Goal: Navigation & Orientation: Find specific page/section

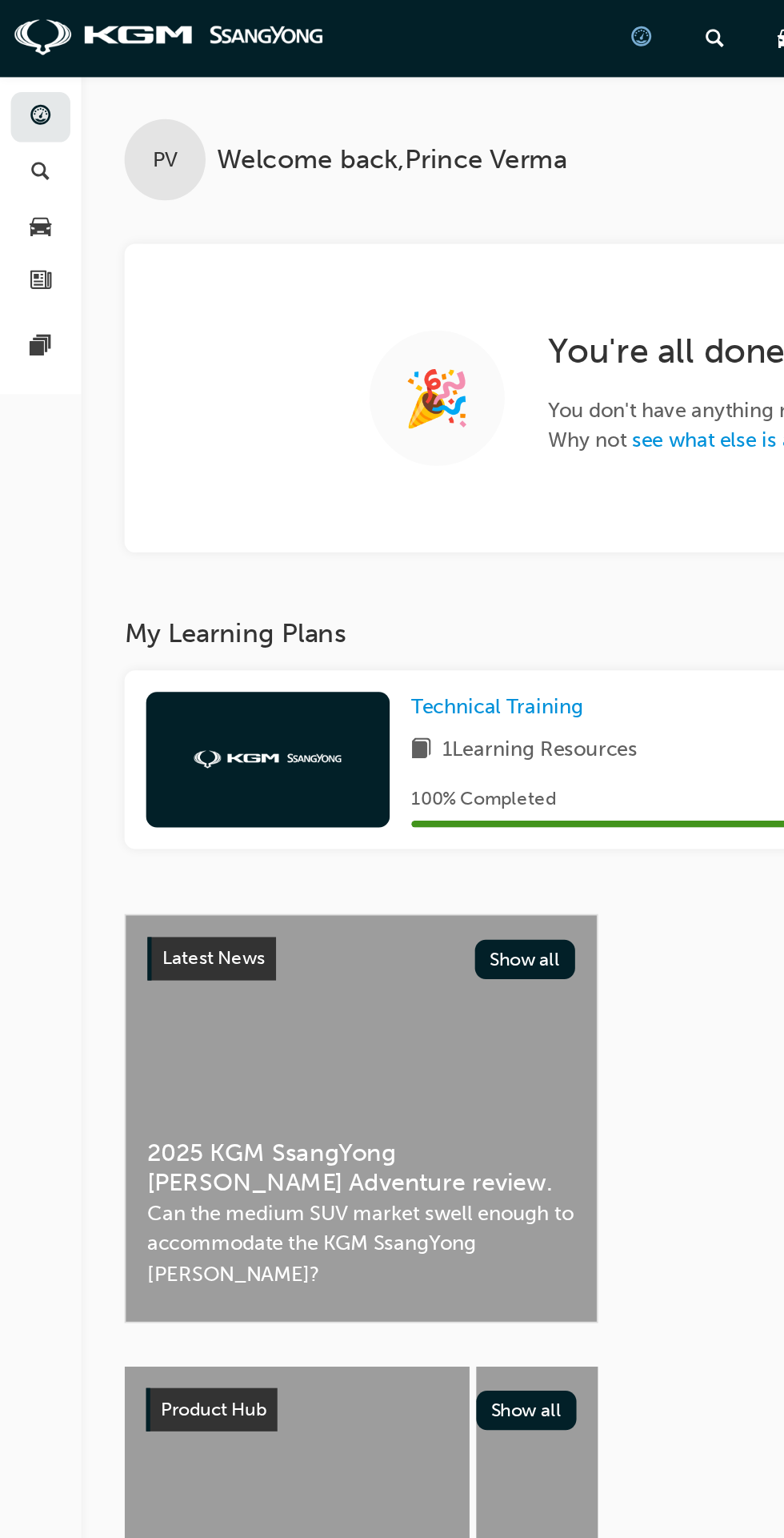
click at [8, 110] on link "button" at bounding box center [24, 101] width 35 height 30
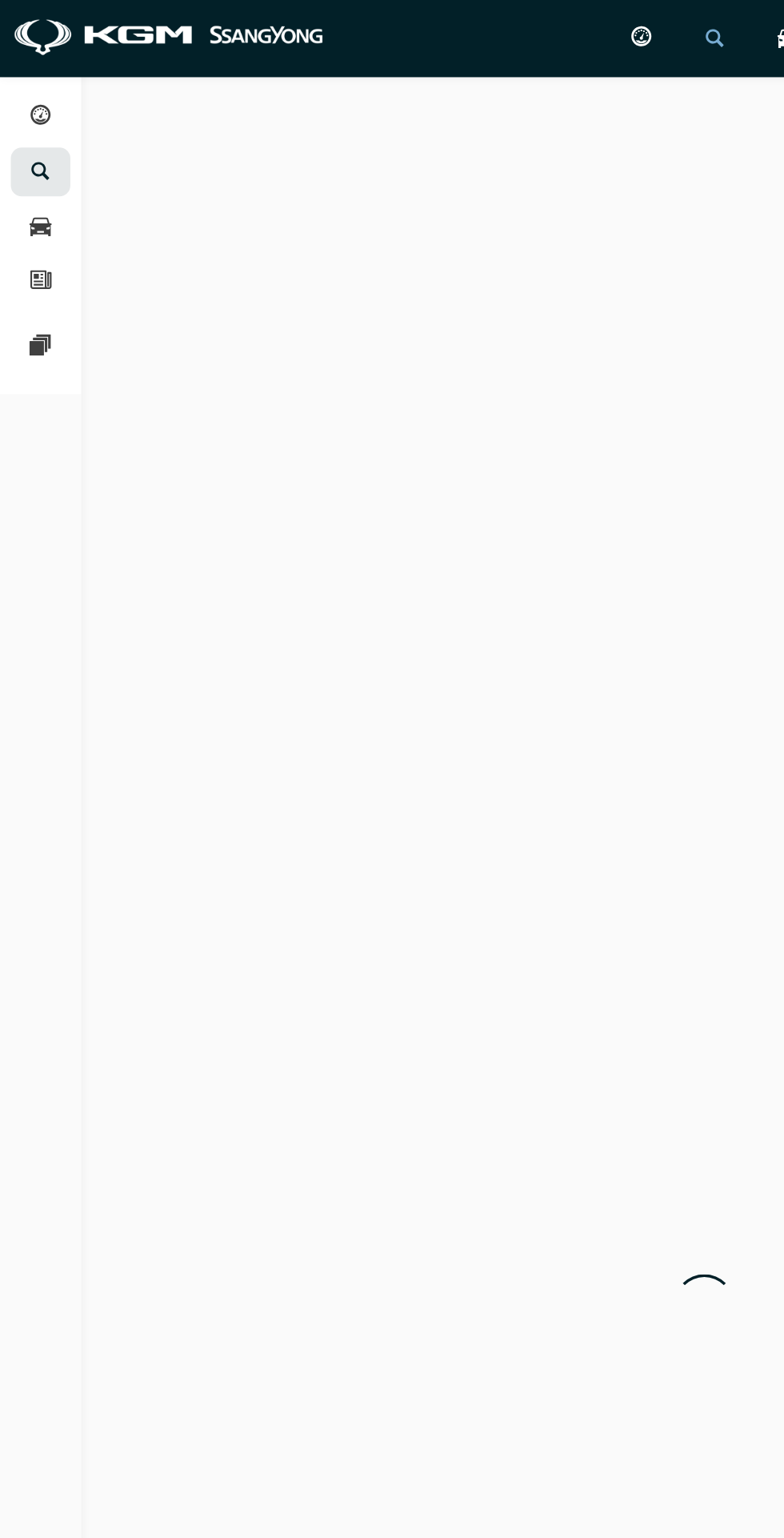
click at [23, 124] on div "button" at bounding box center [24, 134] width 12 height 20
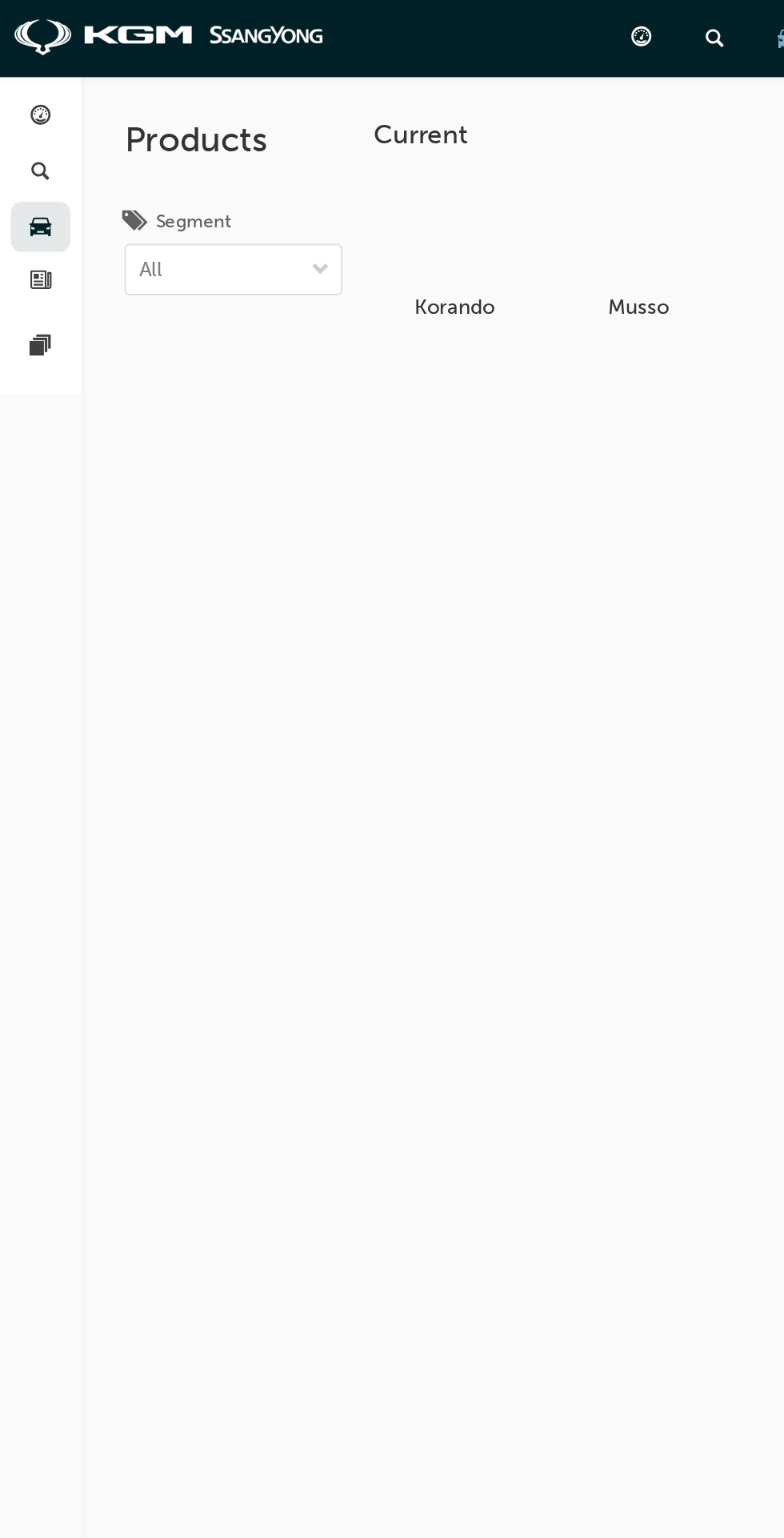
click at [17, 195] on div at bounding box center [24, 205] width 19 height 20
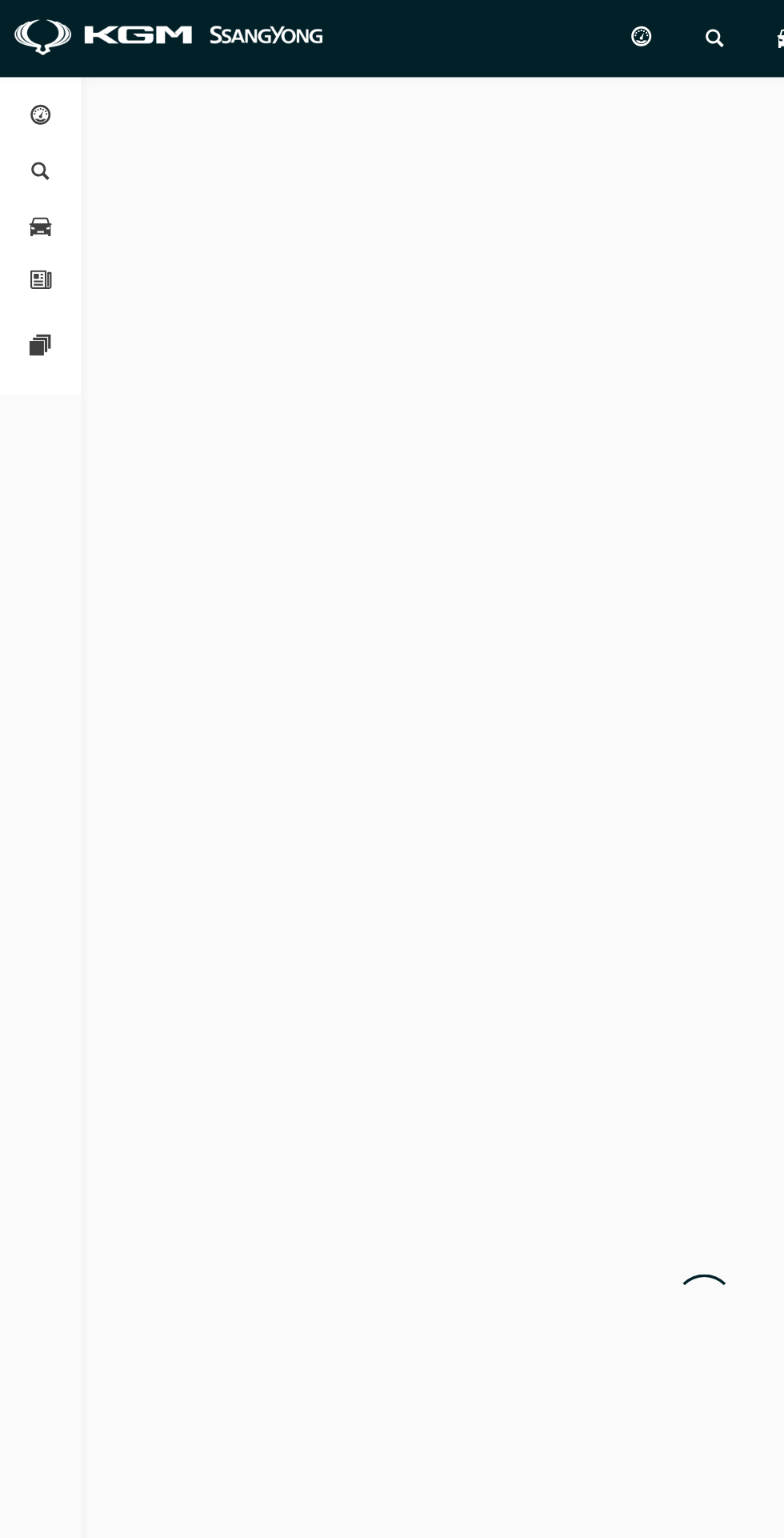
click at [25, 164] on span "news-icon" at bounding box center [24, 167] width 12 height 14
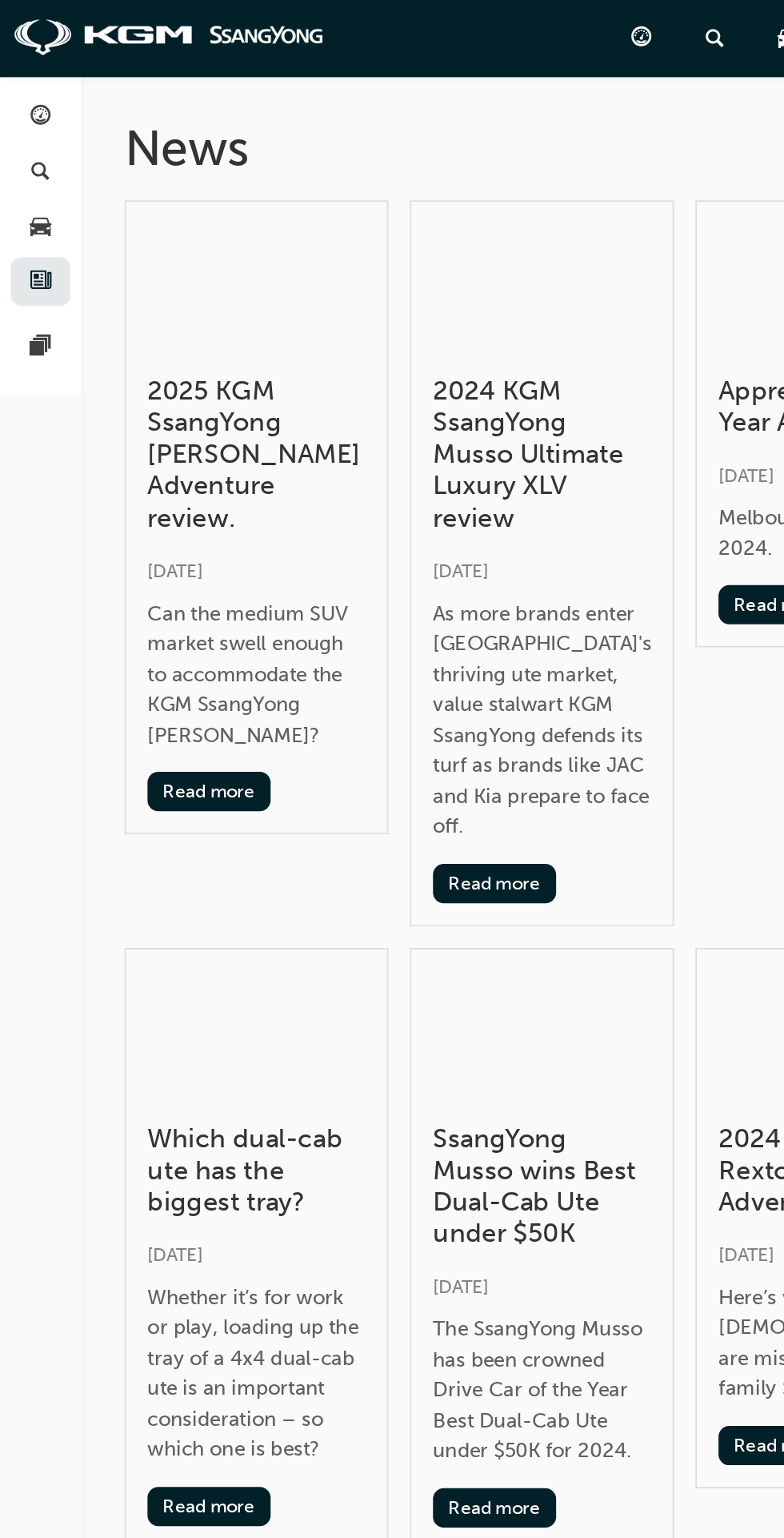
click at [18, 199] on span "pages-icon" at bounding box center [24, 205] width 12 height 14
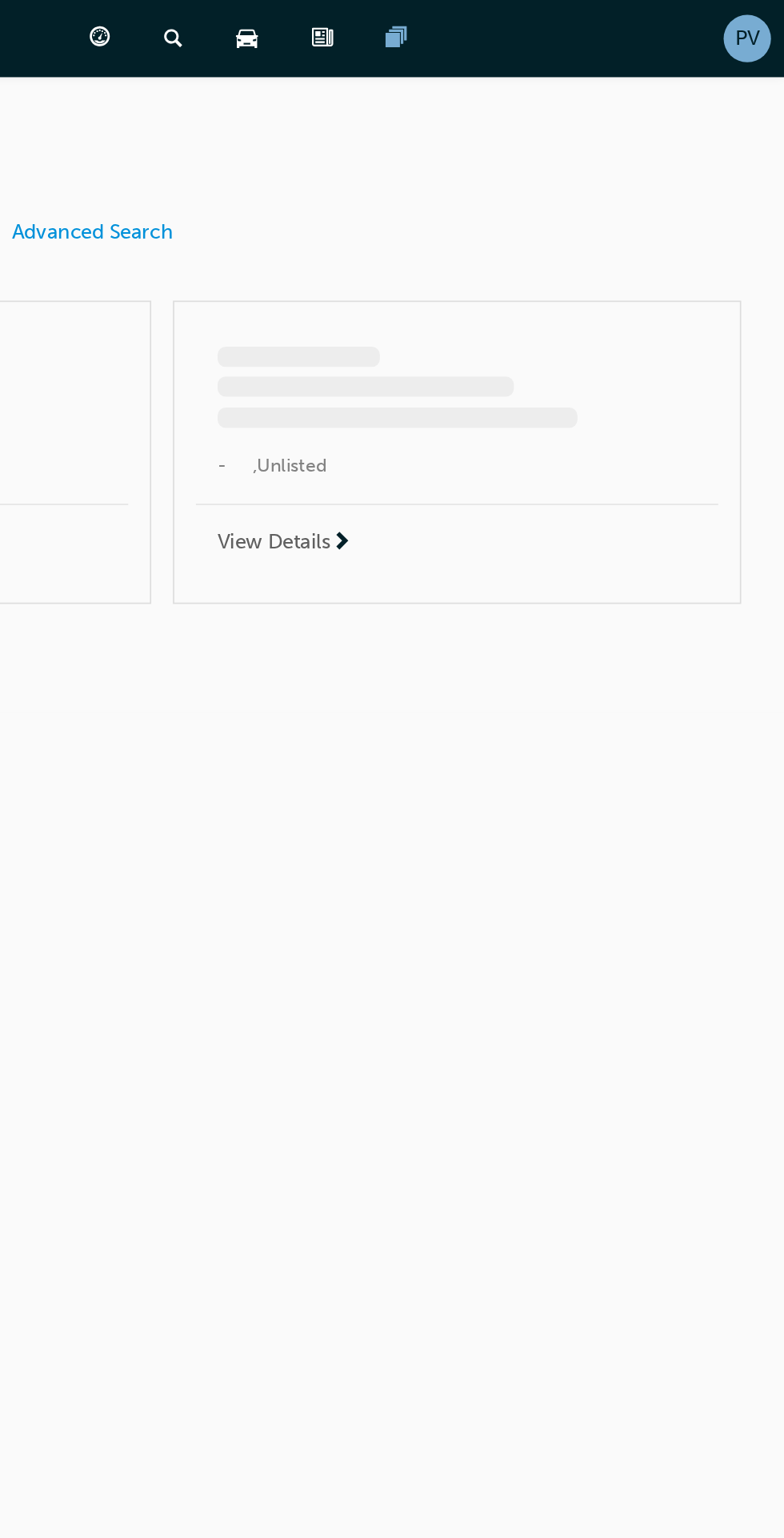
click at [763, 23] on span "PV" at bounding box center [762, 23] width 14 height 18
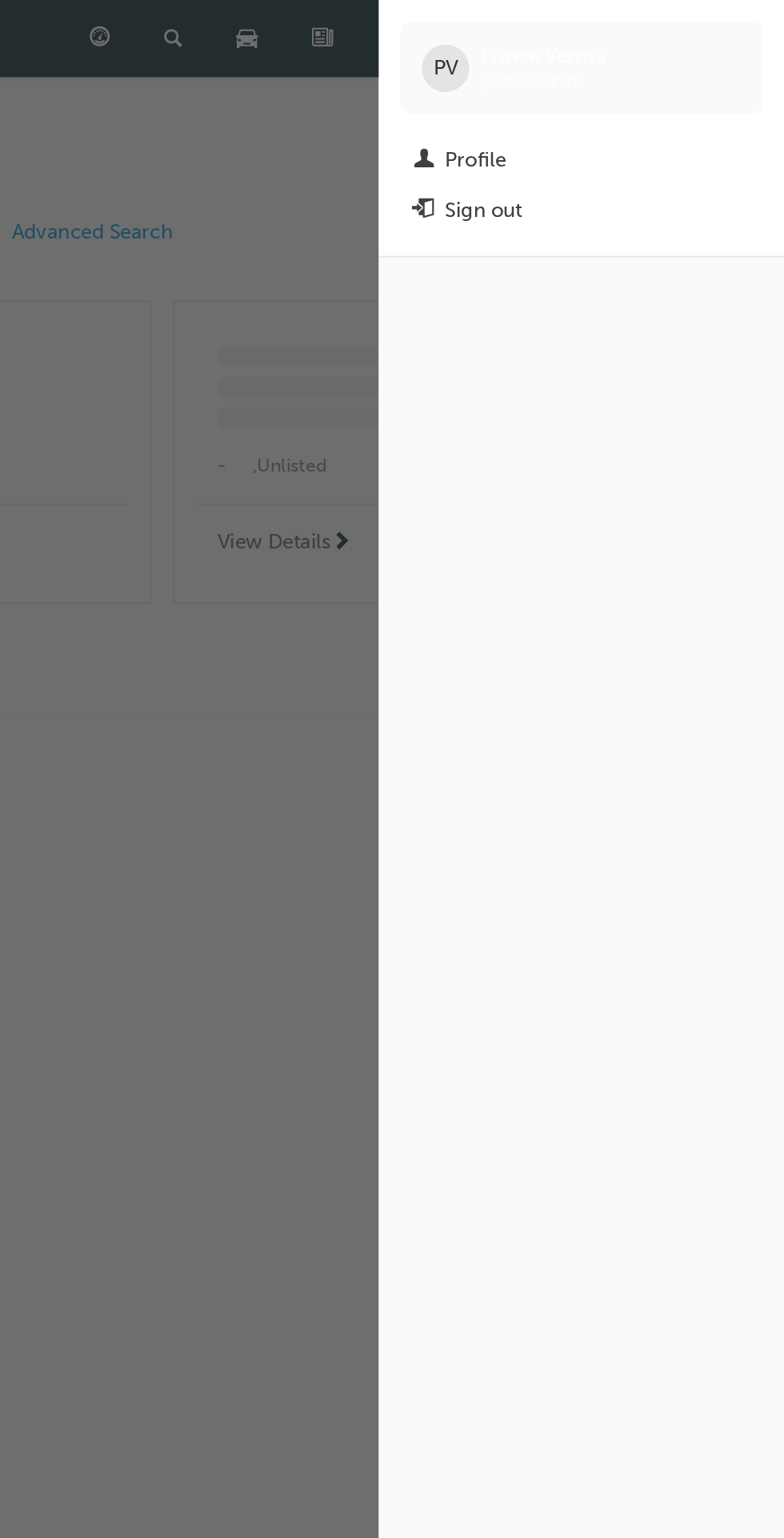
click at [620, 81] on link "Profile" at bounding box center [664, 94] width 214 height 30
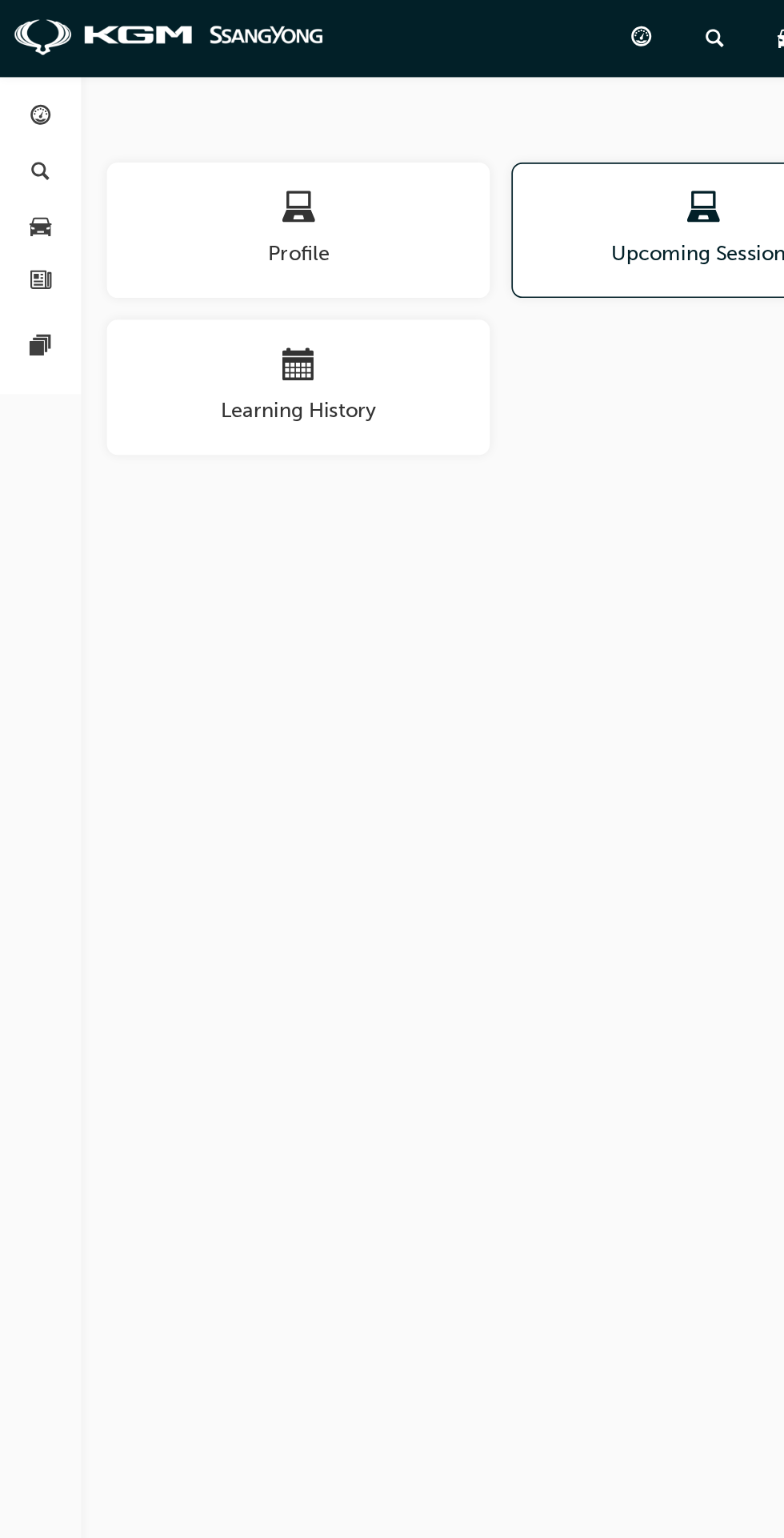
click at [233, 138] on div "Profile" at bounding box center [176, 137] width 226 height 45
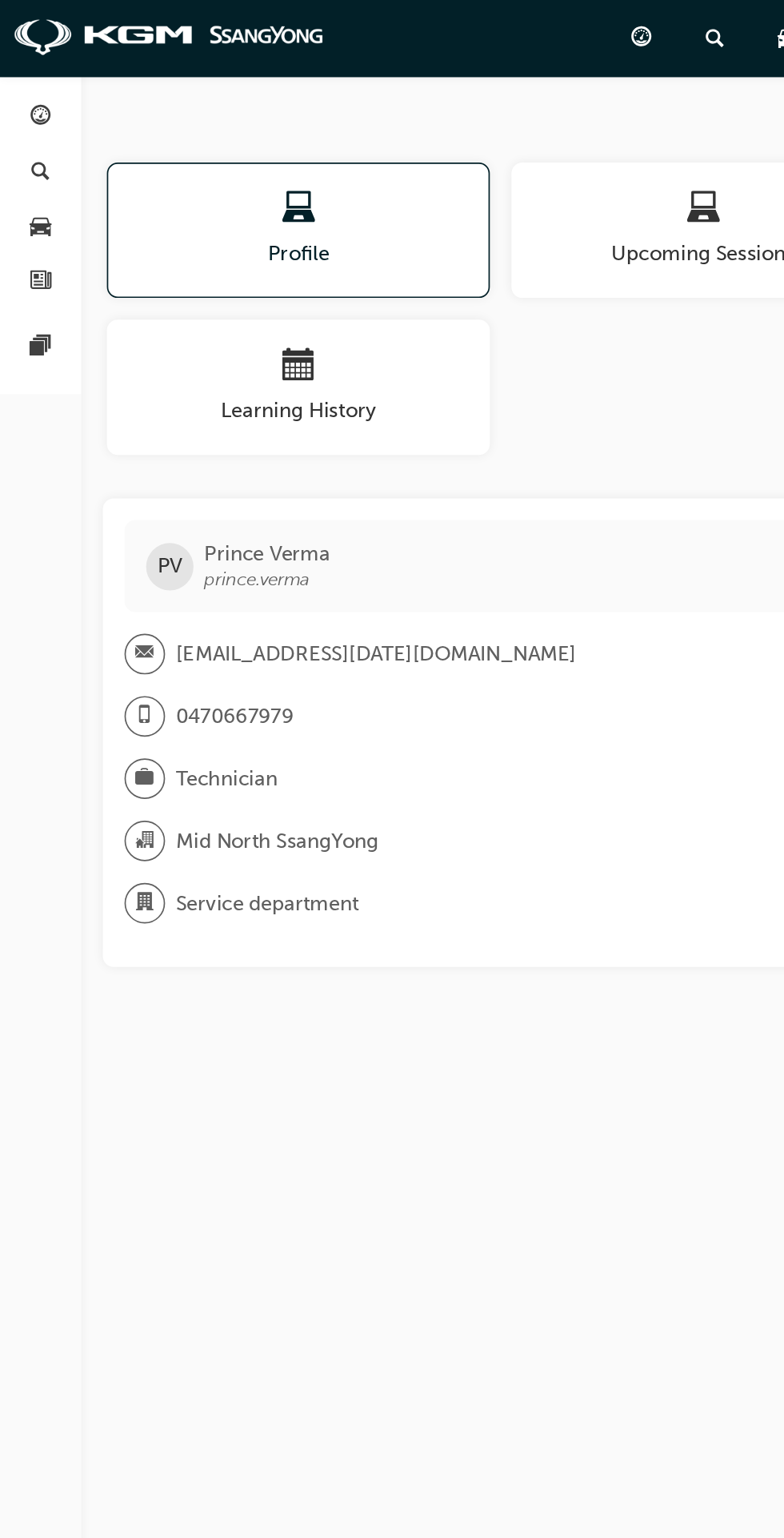
click at [266, 379] on div "[EMAIL_ADDRESS][DATE][DOMAIN_NAME]" at bounding box center [409, 386] width 672 height 24
click at [148, 334] on span "Prince [PERSON_NAME].verma" at bounding box center [158, 335] width 74 height 29
click at [177, 342] on span "prince.verma" at bounding box center [152, 342] width 62 height 14
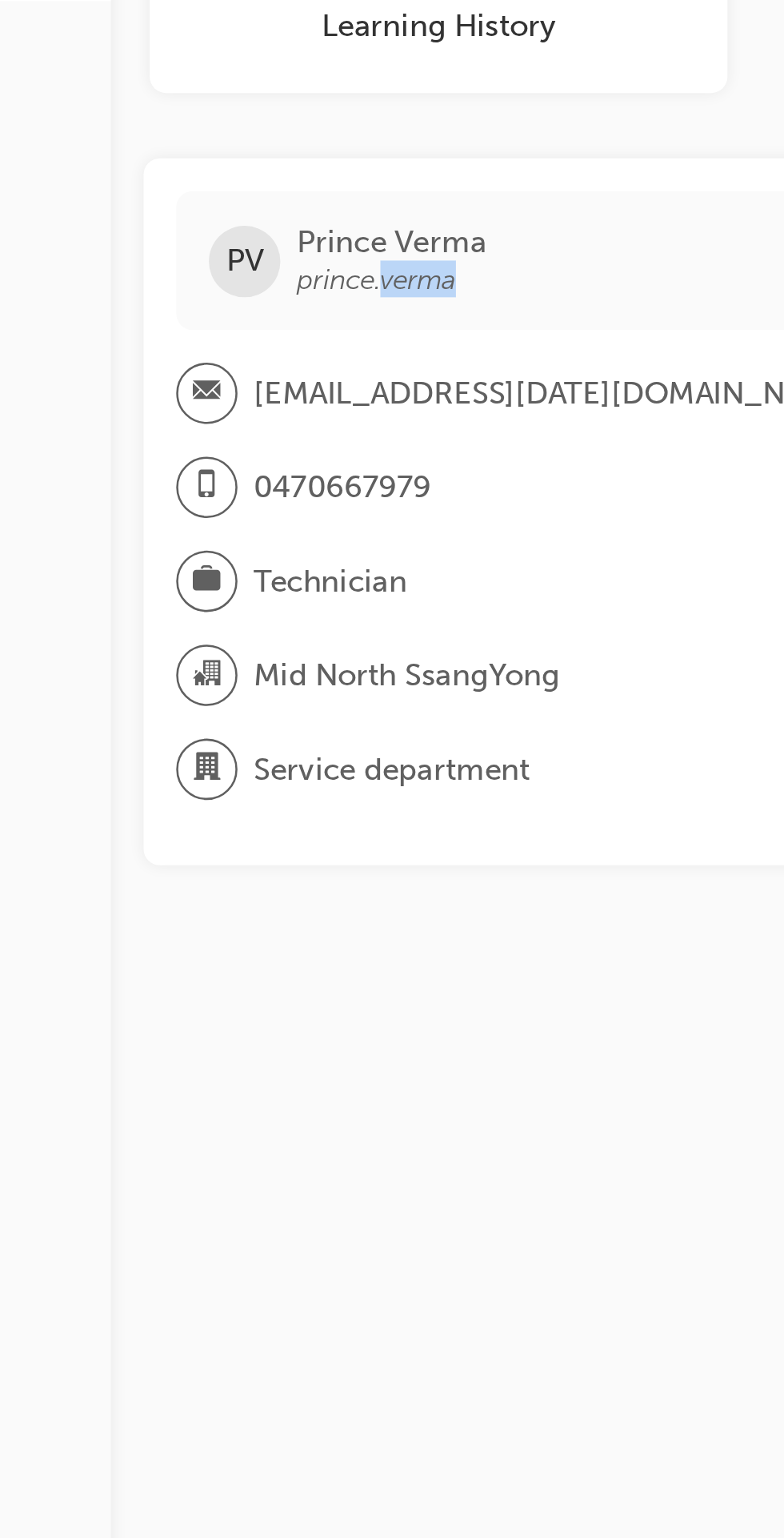
click at [154, 538] on span "Service department" at bounding box center [157, 534] width 108 height 18
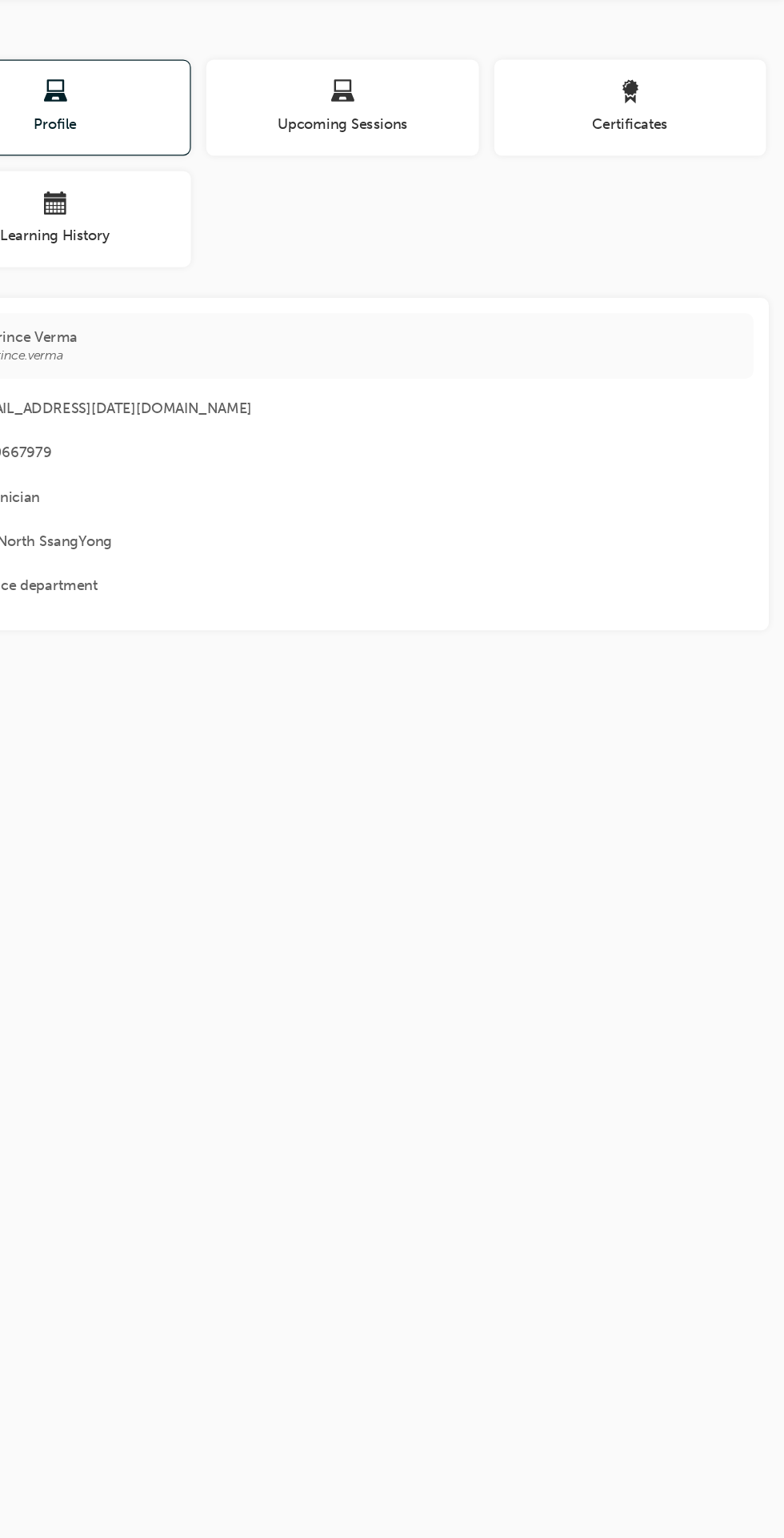
click at [442, 150] on span "Upcoming Sessions" at bounding box center [415, 150] width 226 height 18
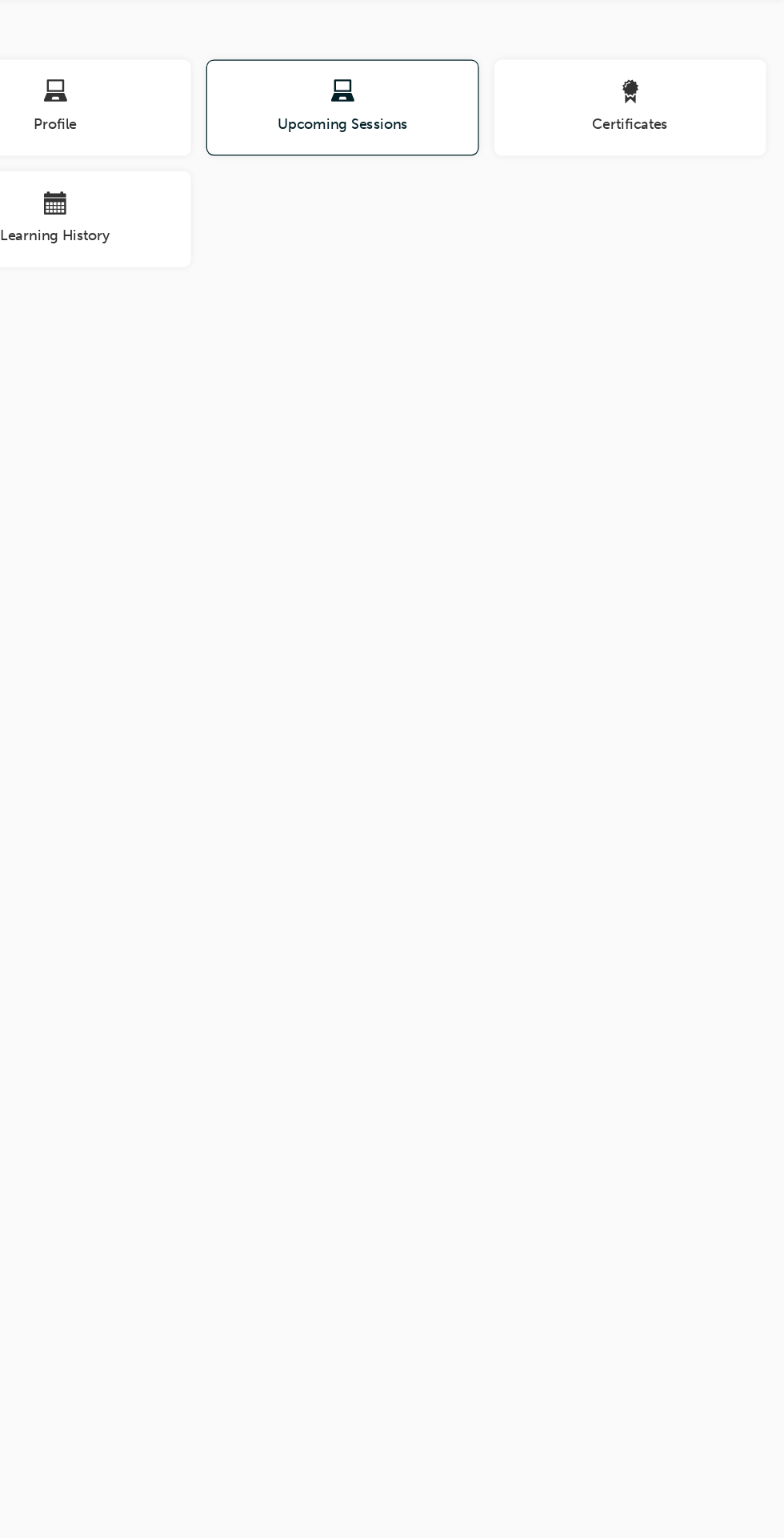
click at [685, 137] on div "button" at bounding box center [656, 126] width 226 height 24
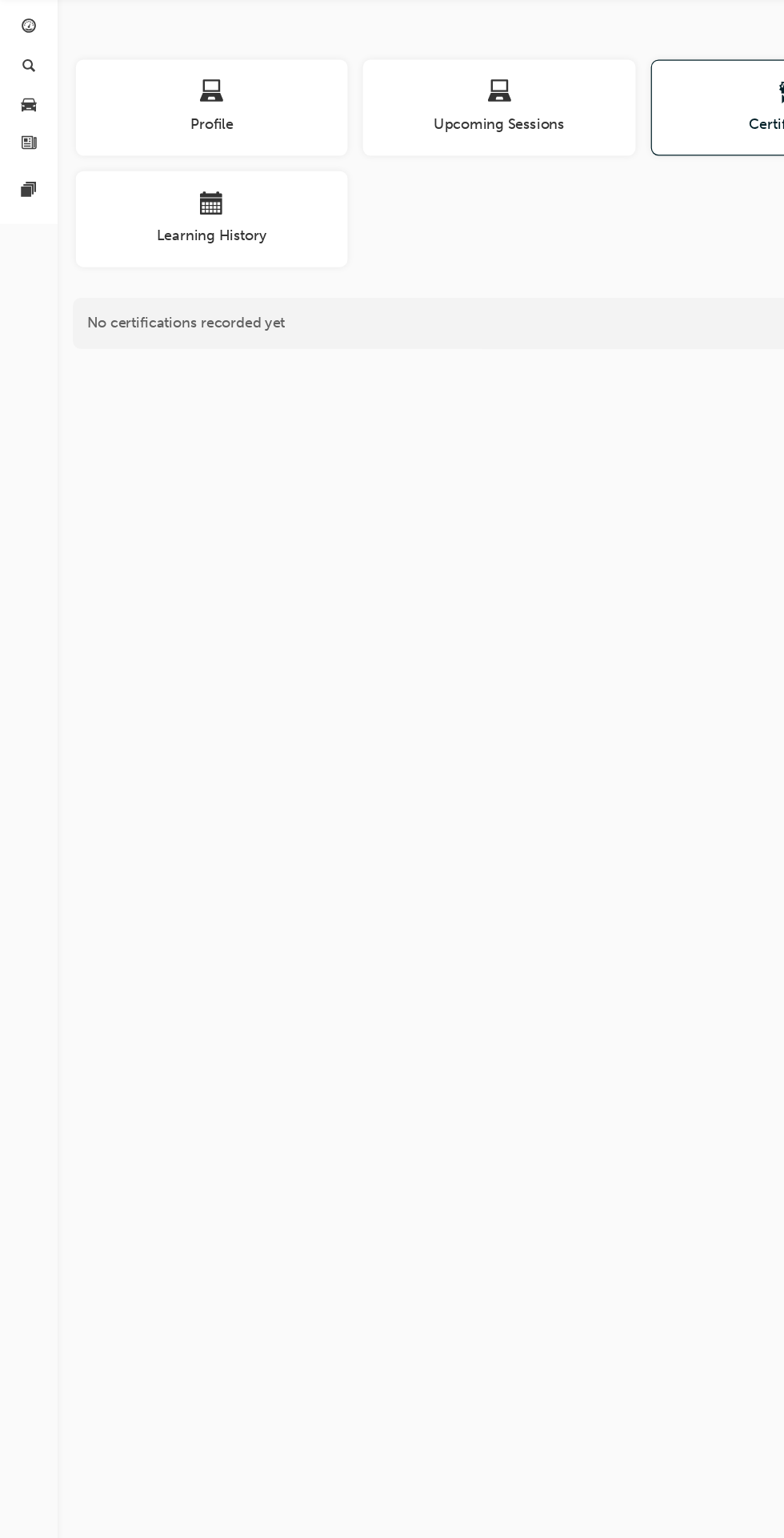
click at [220, 225] on div "button" at bounding box center [176, 218] width 226 height 24
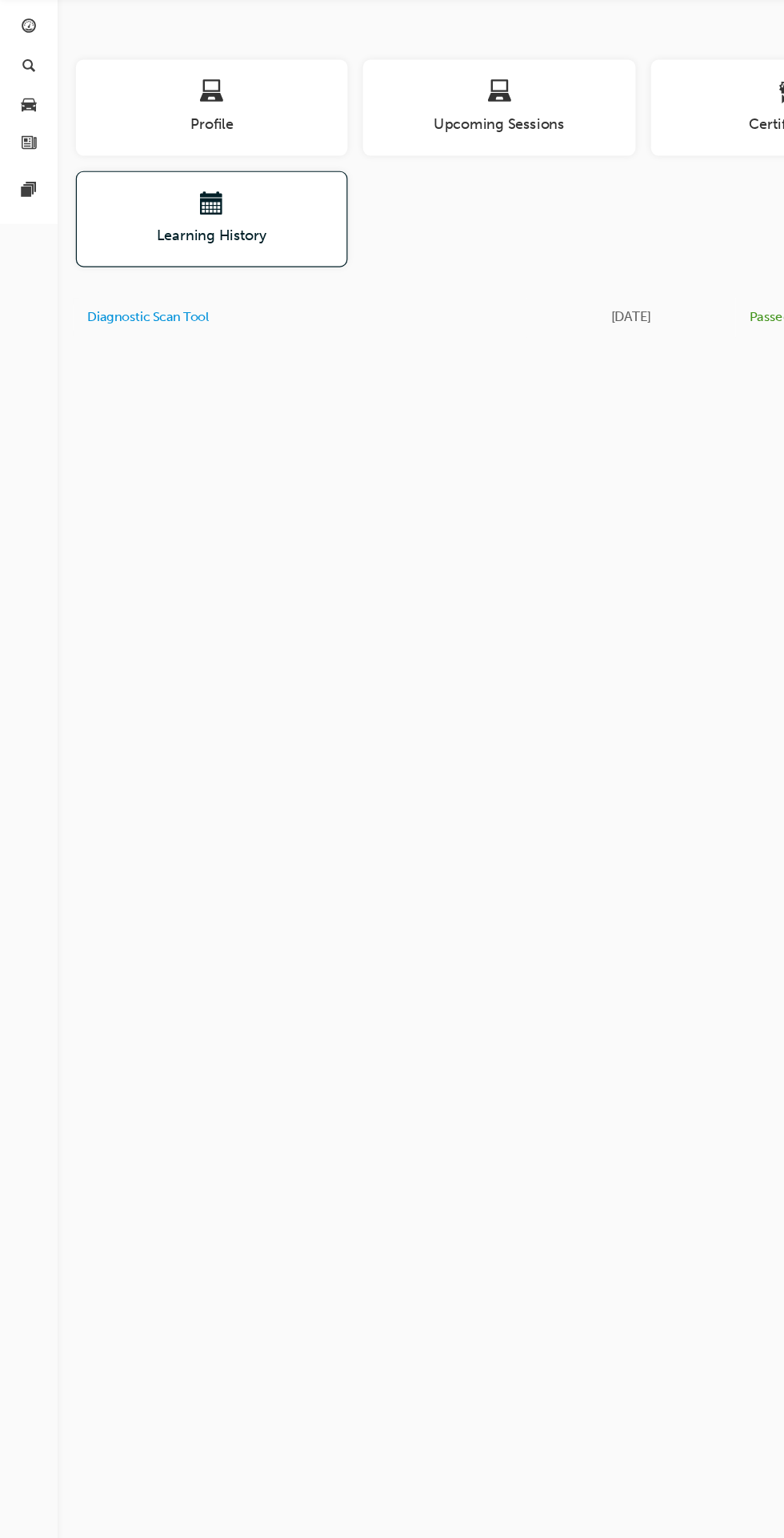
click at [439, 128] on div "button" at bounding box center [415, 126] width 226 height 24
